Goal: Task Accomplishment & Management: Use online tool/utility

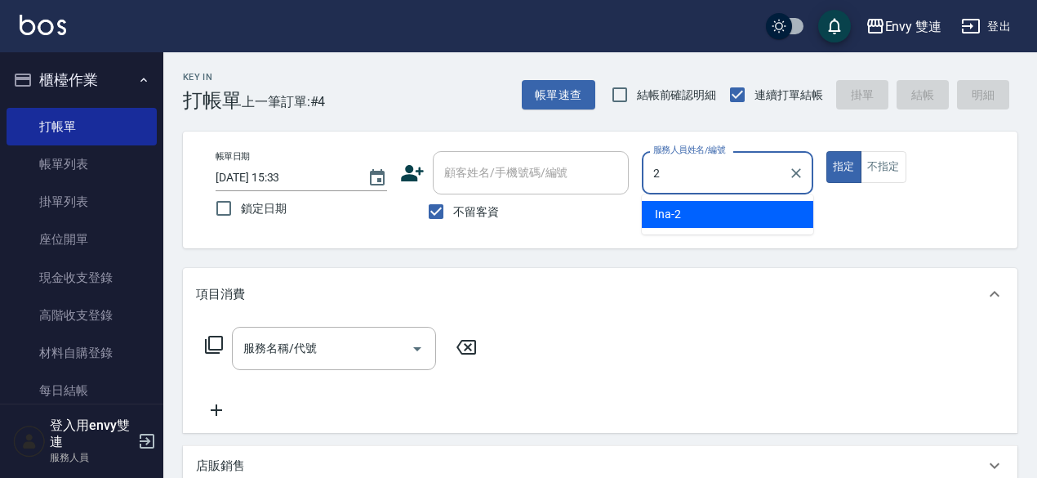
type input "Ina-2"
type button "true"
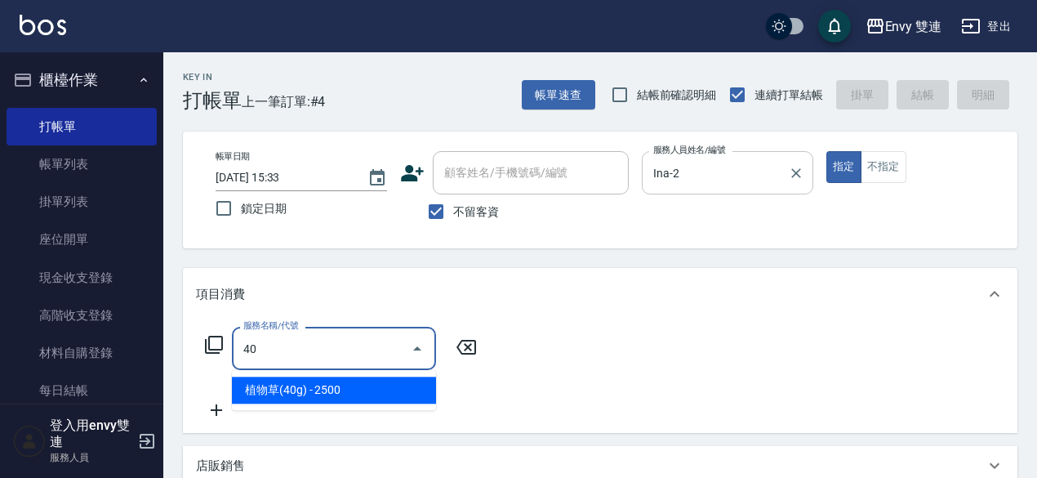
type input "4"
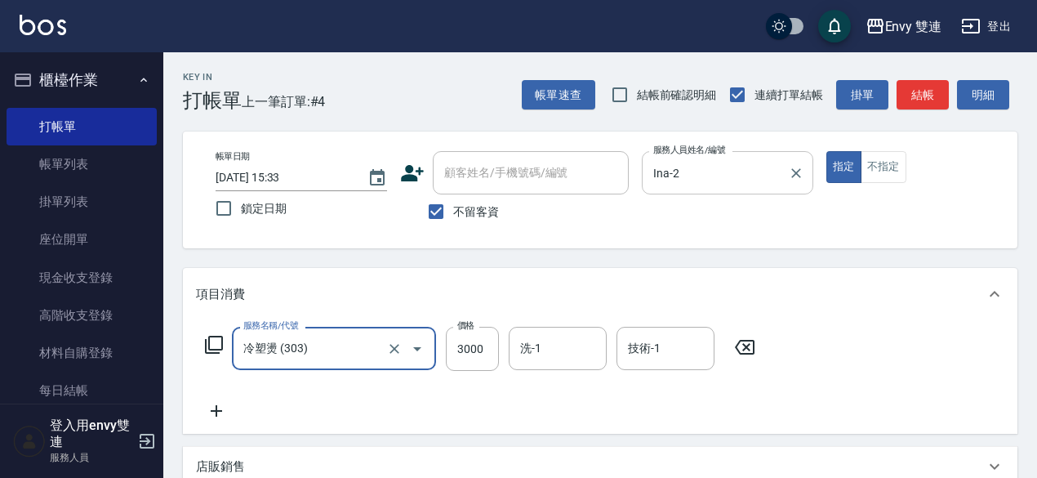
type input "冷塑燙 (303)"
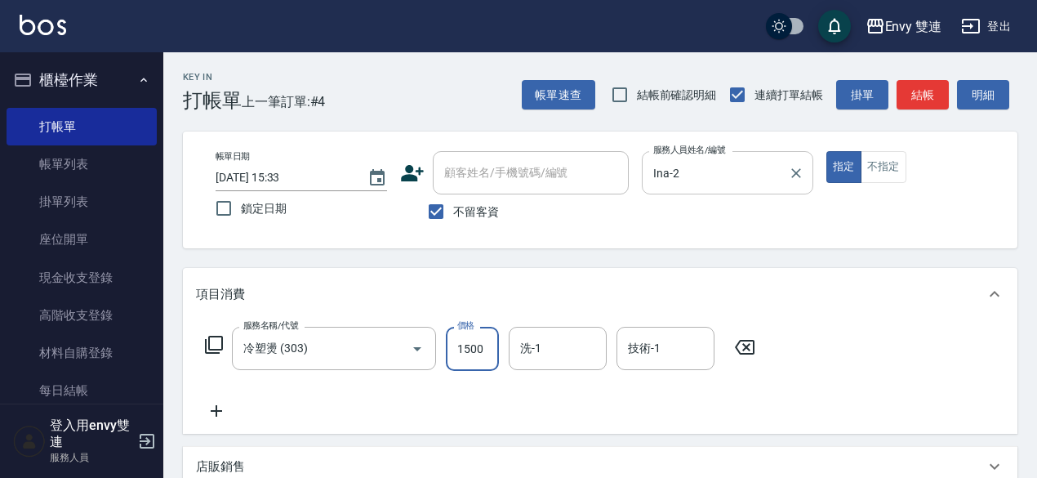
type input "1500"
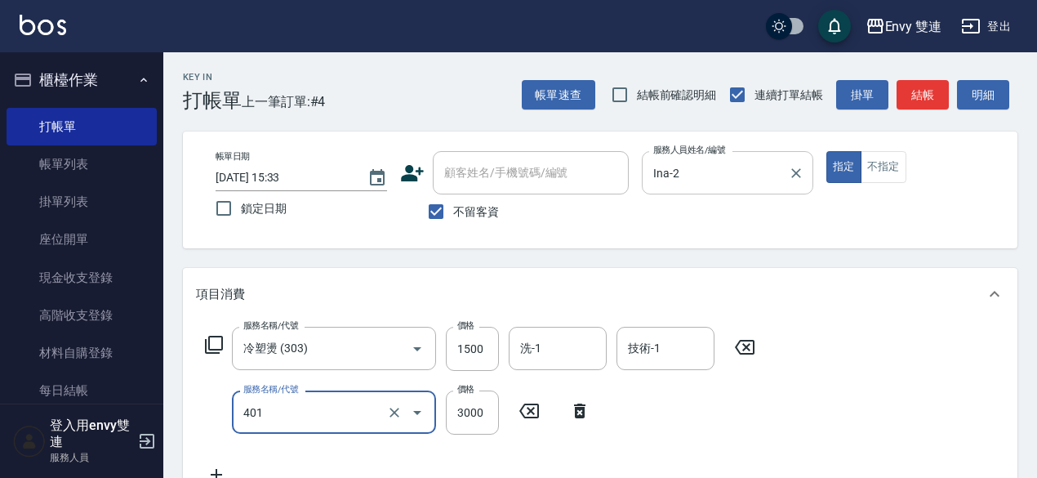
type input "染髮(401)"
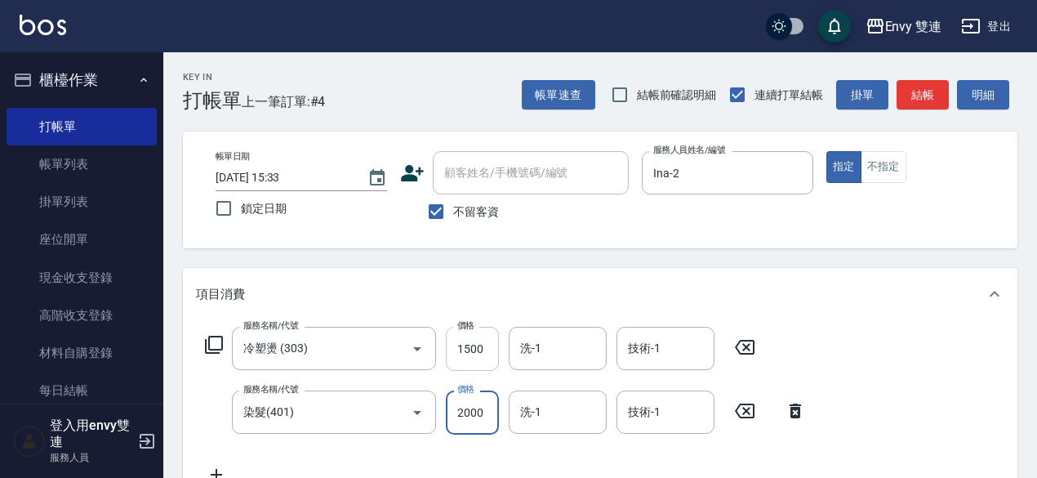
type input "2000"
click at [480, 361] on input "1500" at bounding box center [472, 349] width 53 height 44
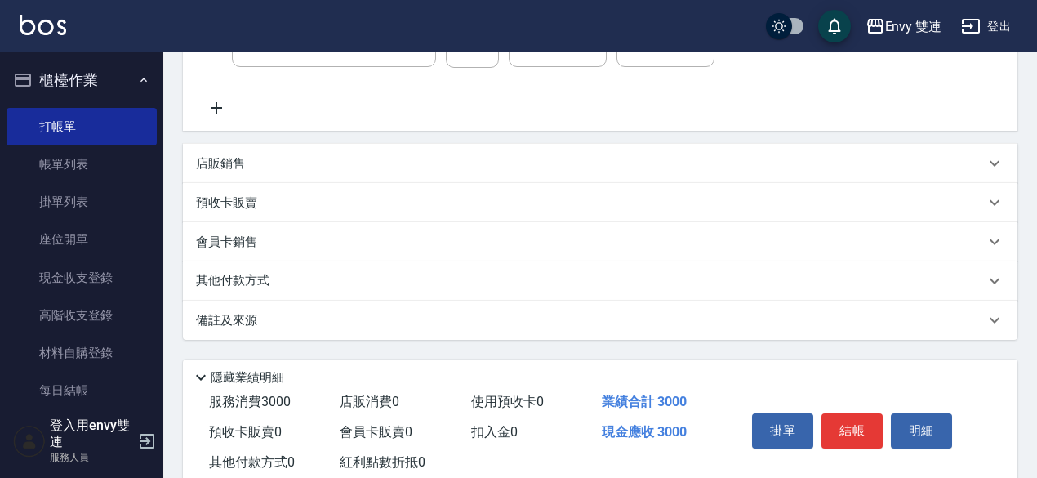
scroll to position [411, 0]
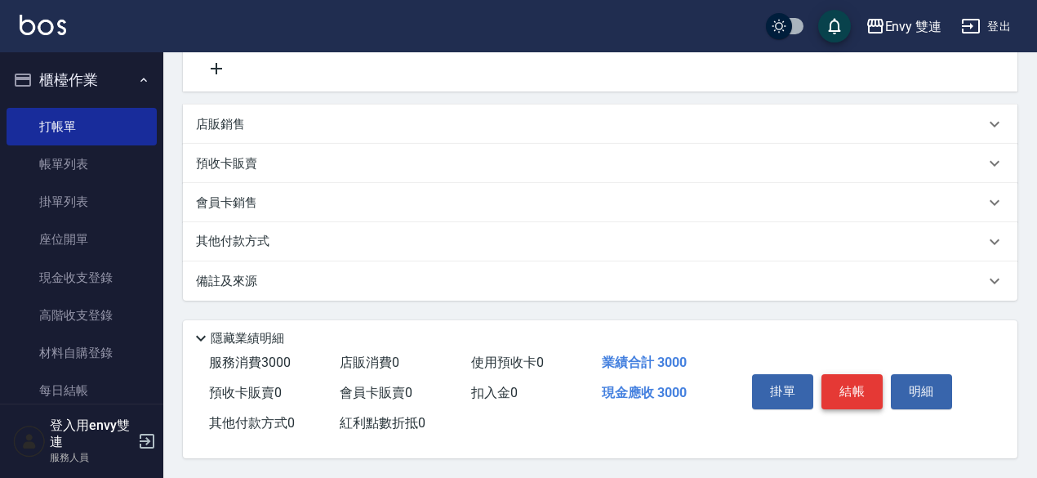
type input "1000"
click at [857, 375] on button "結帳" at bounding box center [851, 391] width 61 height 34
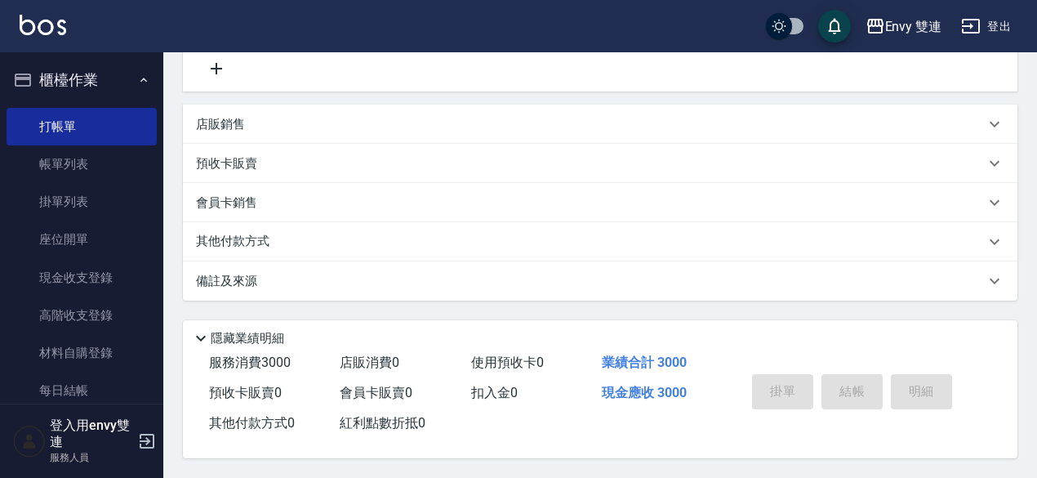
type input "[DATE] 17:57"
